Goal: Task Accomplishment & Management: Manage account settings

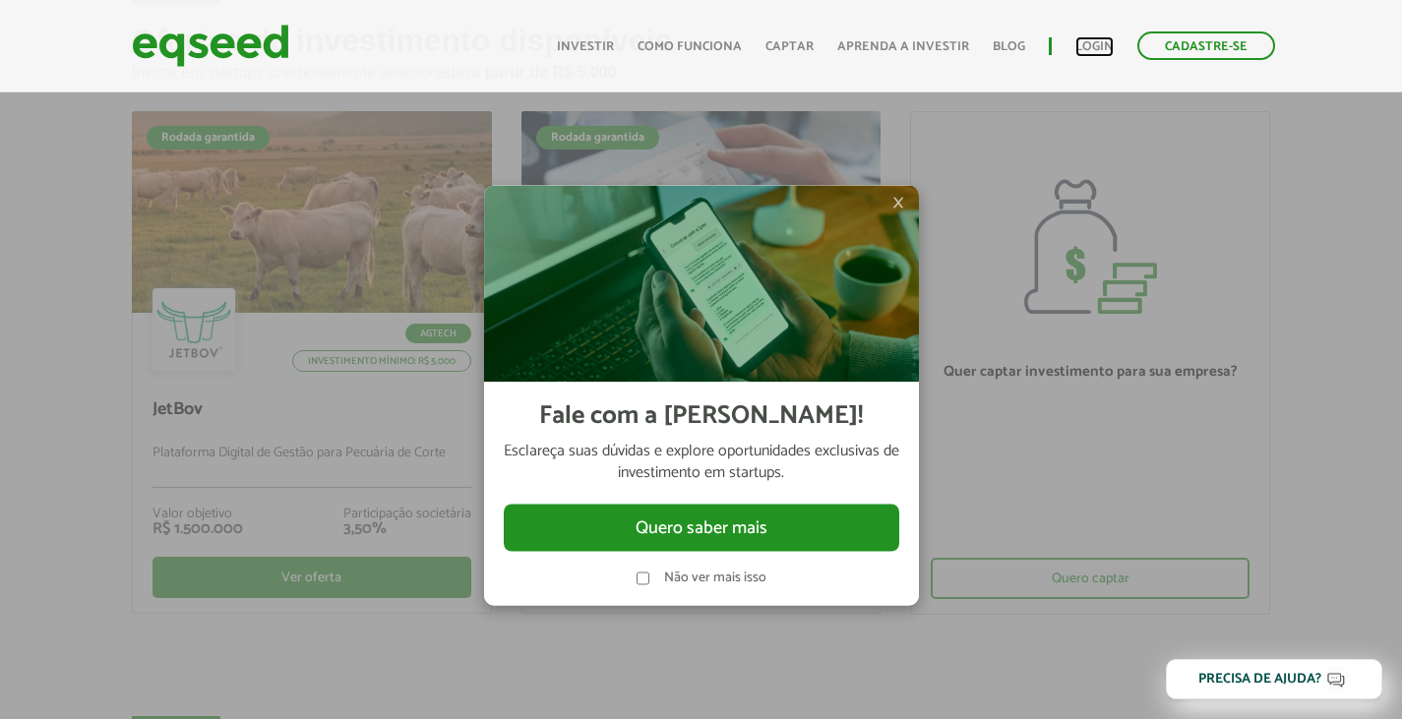
click at [1087, 40] on link "Login" at bounding box center [1094, 46] width 38 height 13
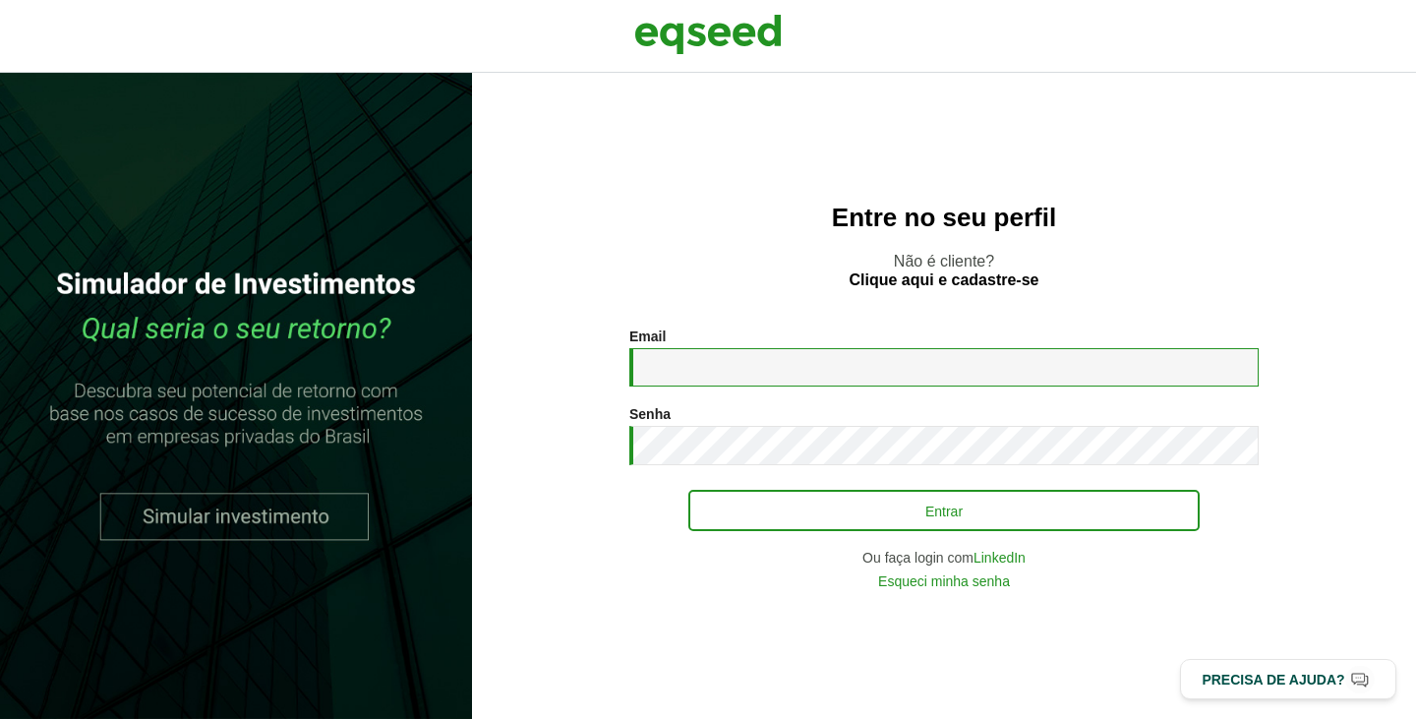
type input "**********"
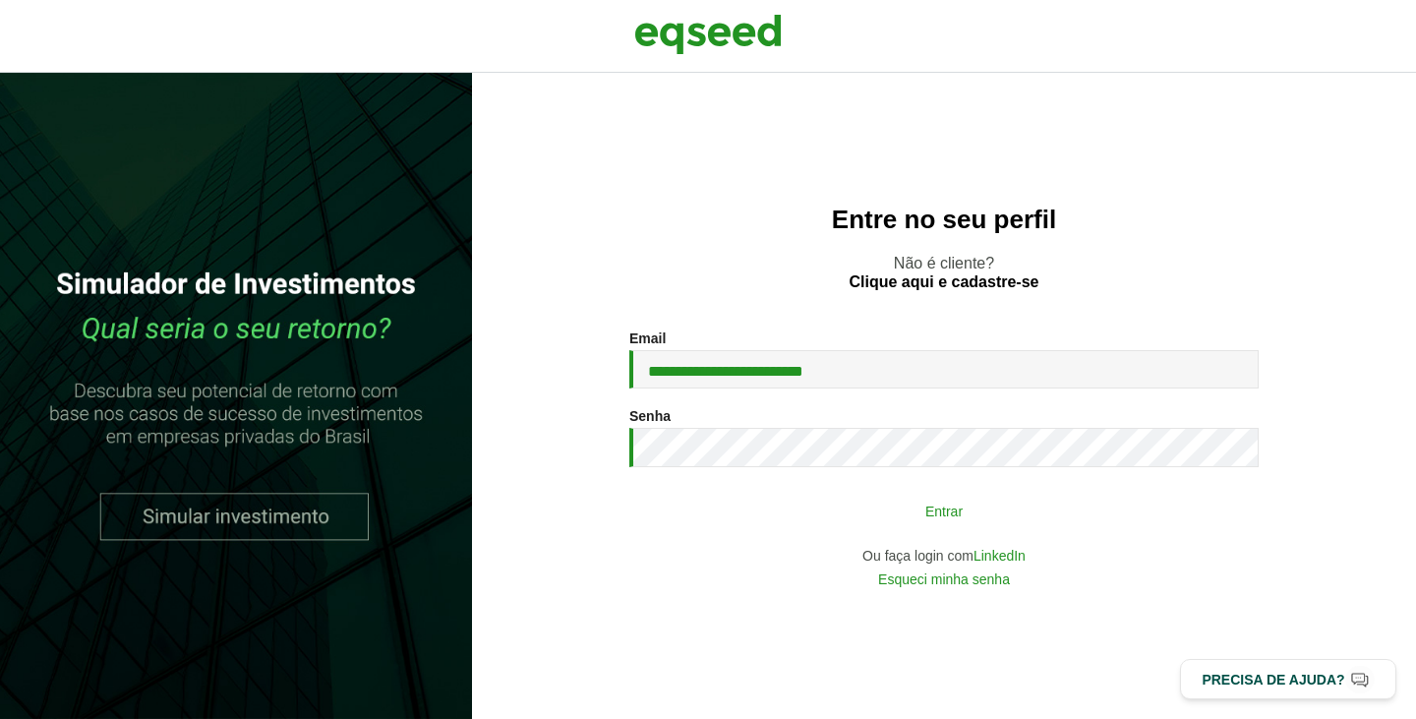
click at [790, 524] on button "Entrar" at bounding box center [945, 510] width 512 height 37
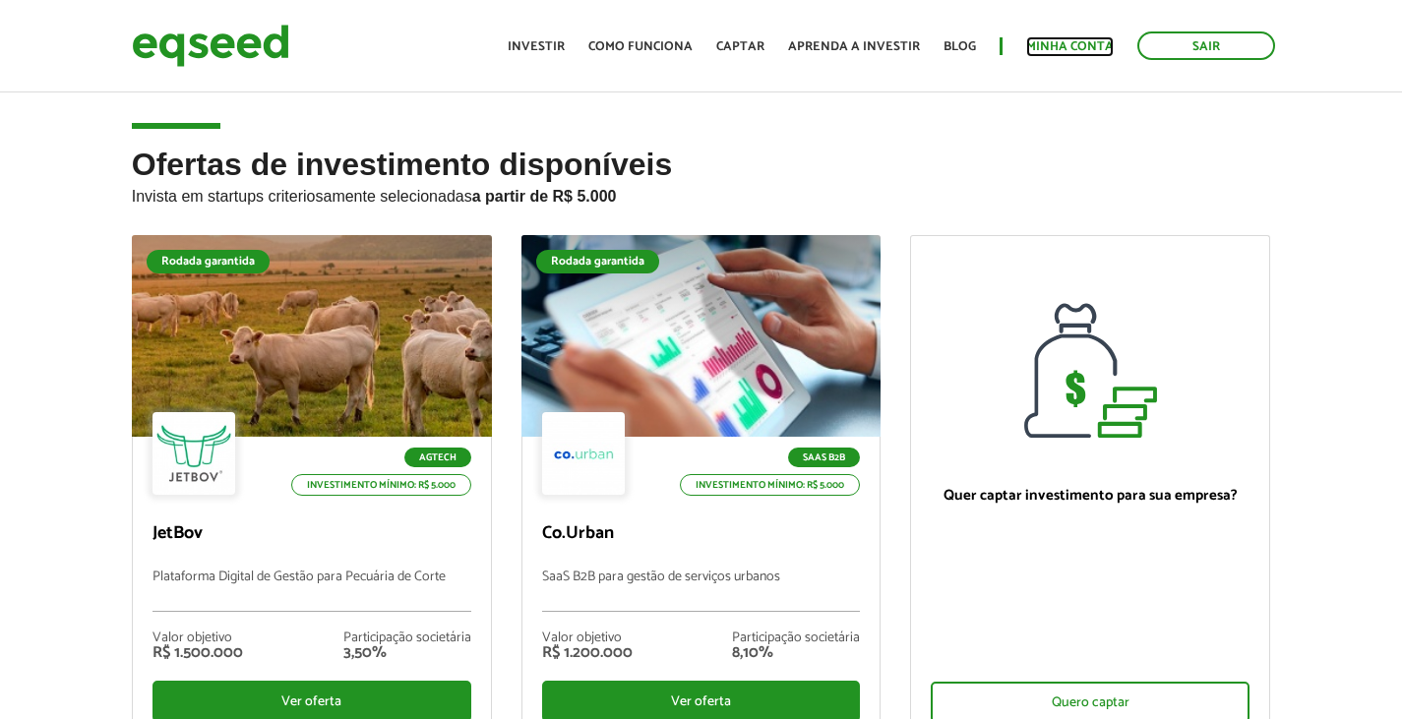
click at [1069, 45] on link "Minha conta" at bounding box center [1070, 46] width 88 height 13
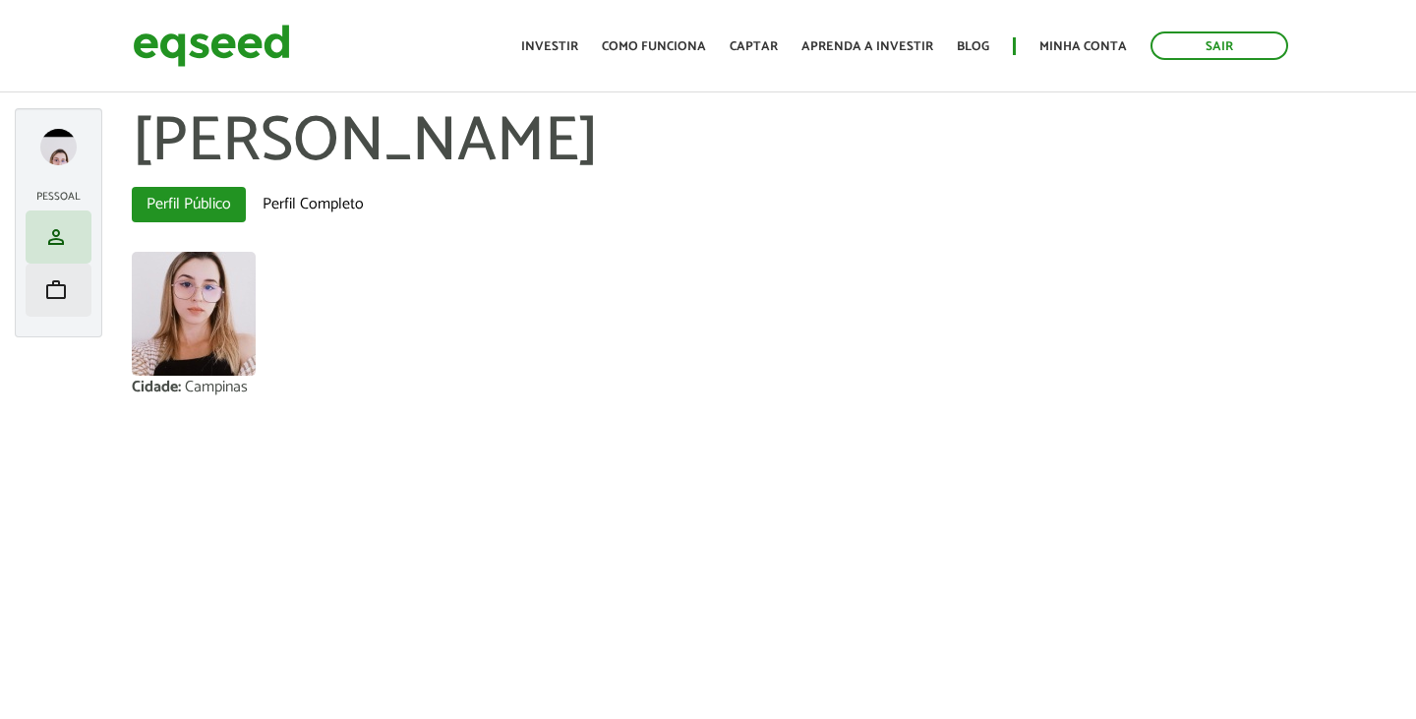
click at [59, 312] on li "work Meu portfólio" at bounding box center [59, 290] width 66 height 53
click at [60, 302] on span "work" at bounding box center [56, 290] width 24 height 24
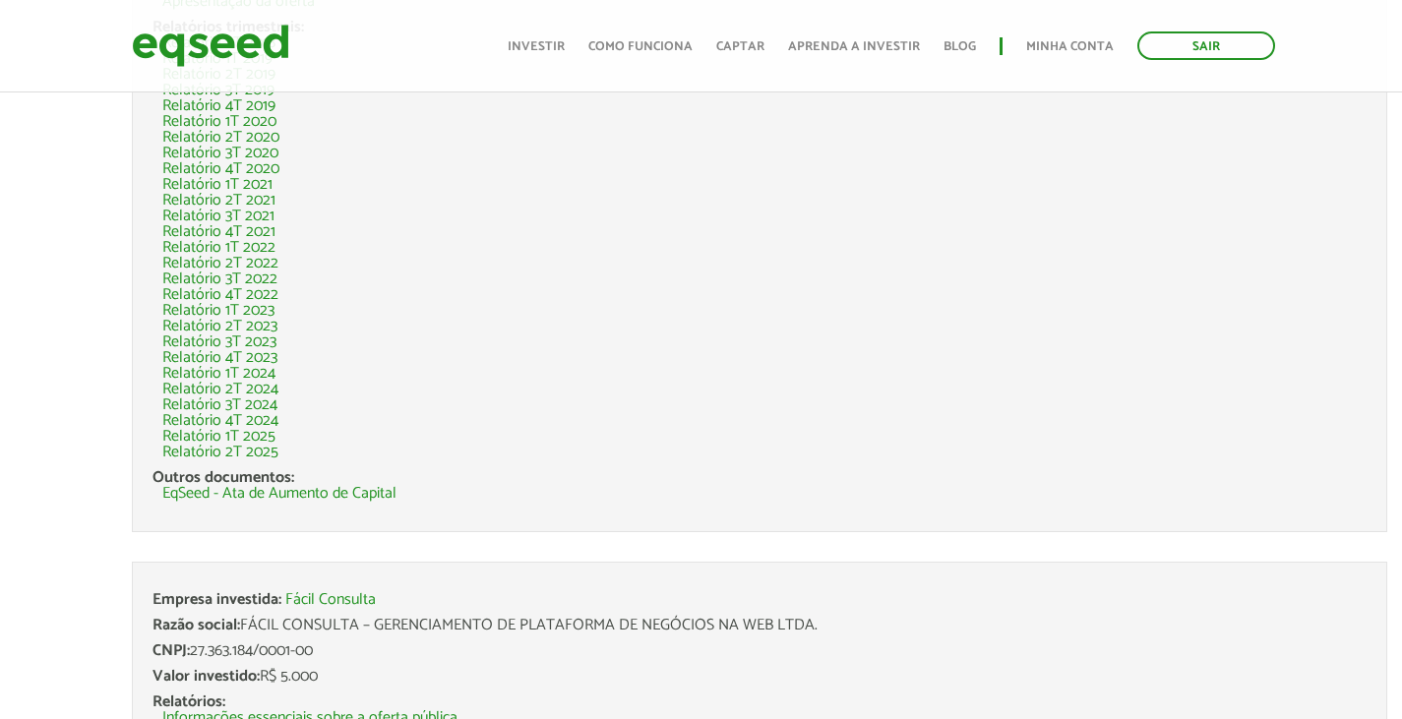
scroll to position [492, 0]
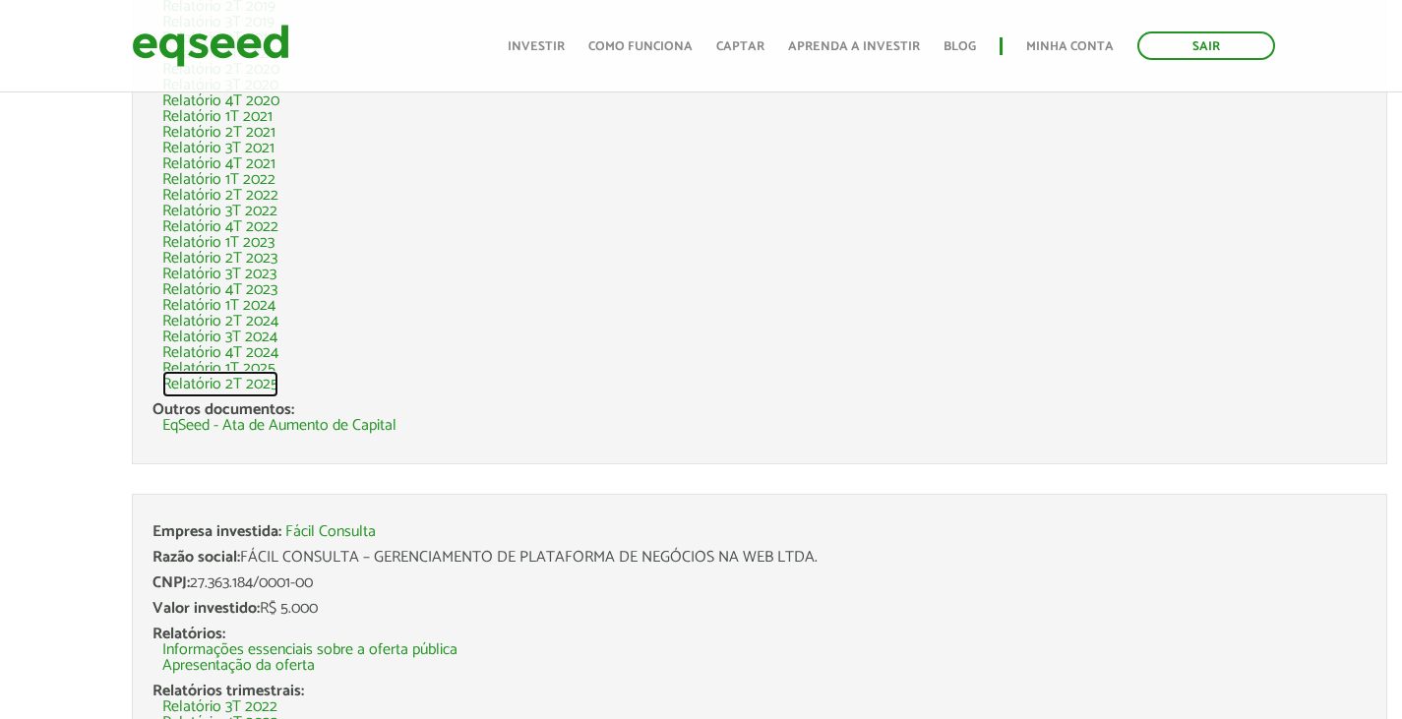
click at [225, 385] on link "Relatório 2T 2025" at bounding box center [220, 385] width 116 height 16
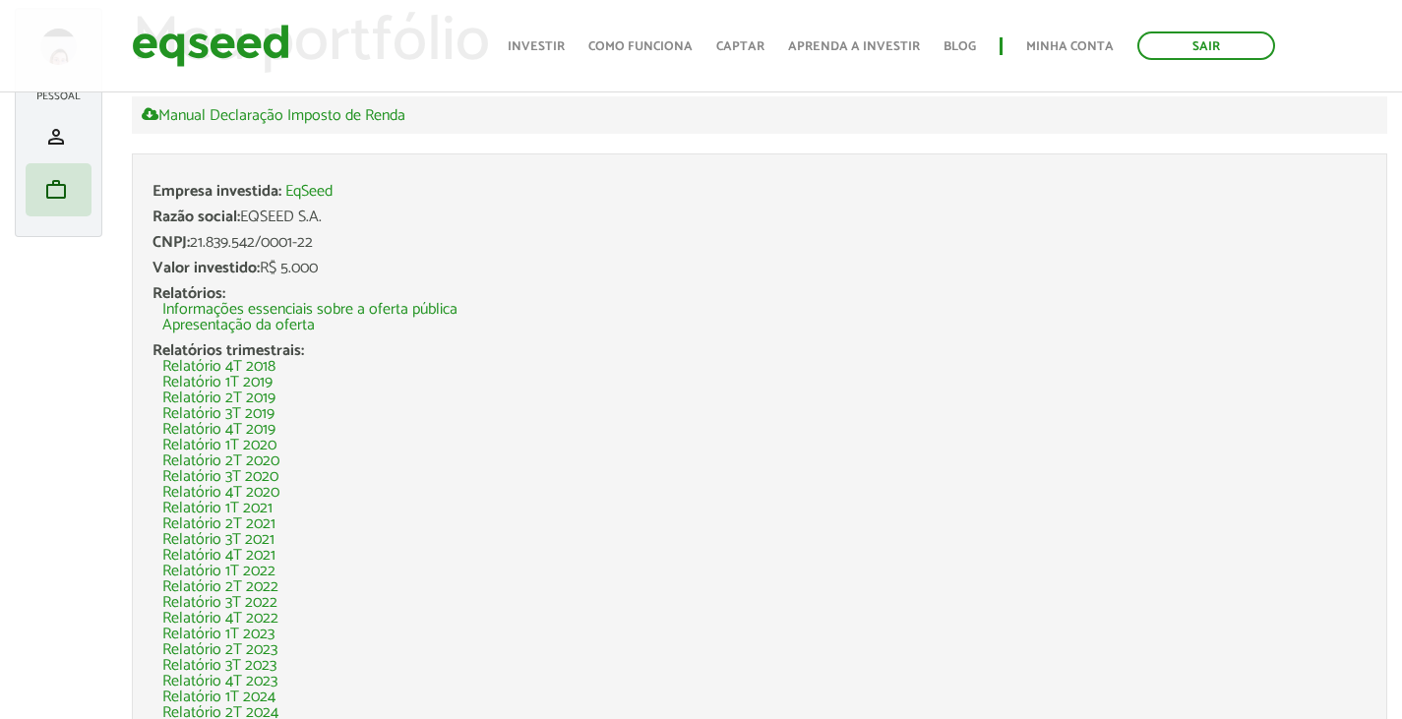
scroll to position [98, 0]
